Goal: Task Accomplishment & Management: Manage account settings

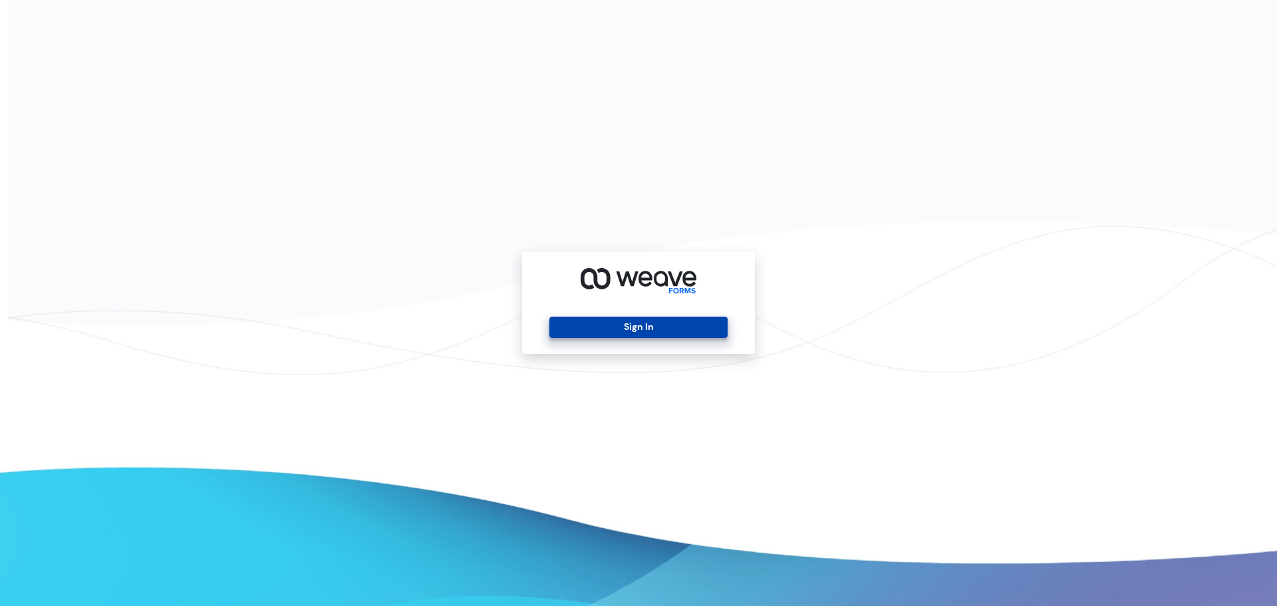
click at [678, 329] on button "Sign In" at bounding box center [638, 327] width 178 height 21
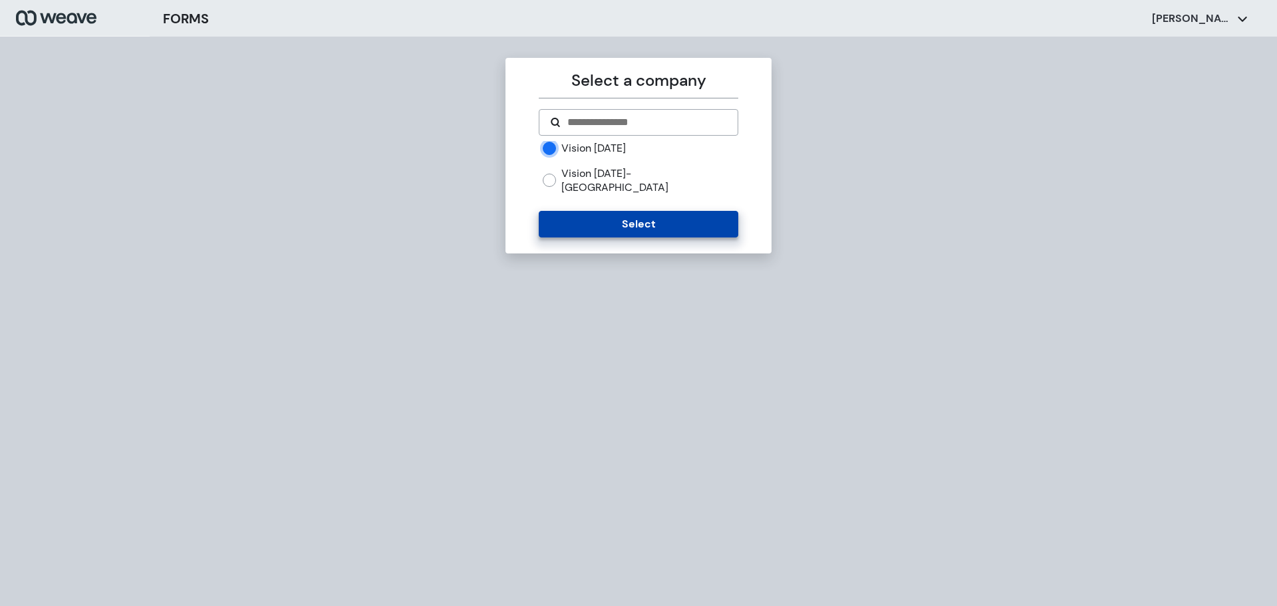
click at [630, 211] on button "Select" at bounding box center [638, 224] width 199 height 27
